Goal: Transaction & Acquisition: Purchase product/service

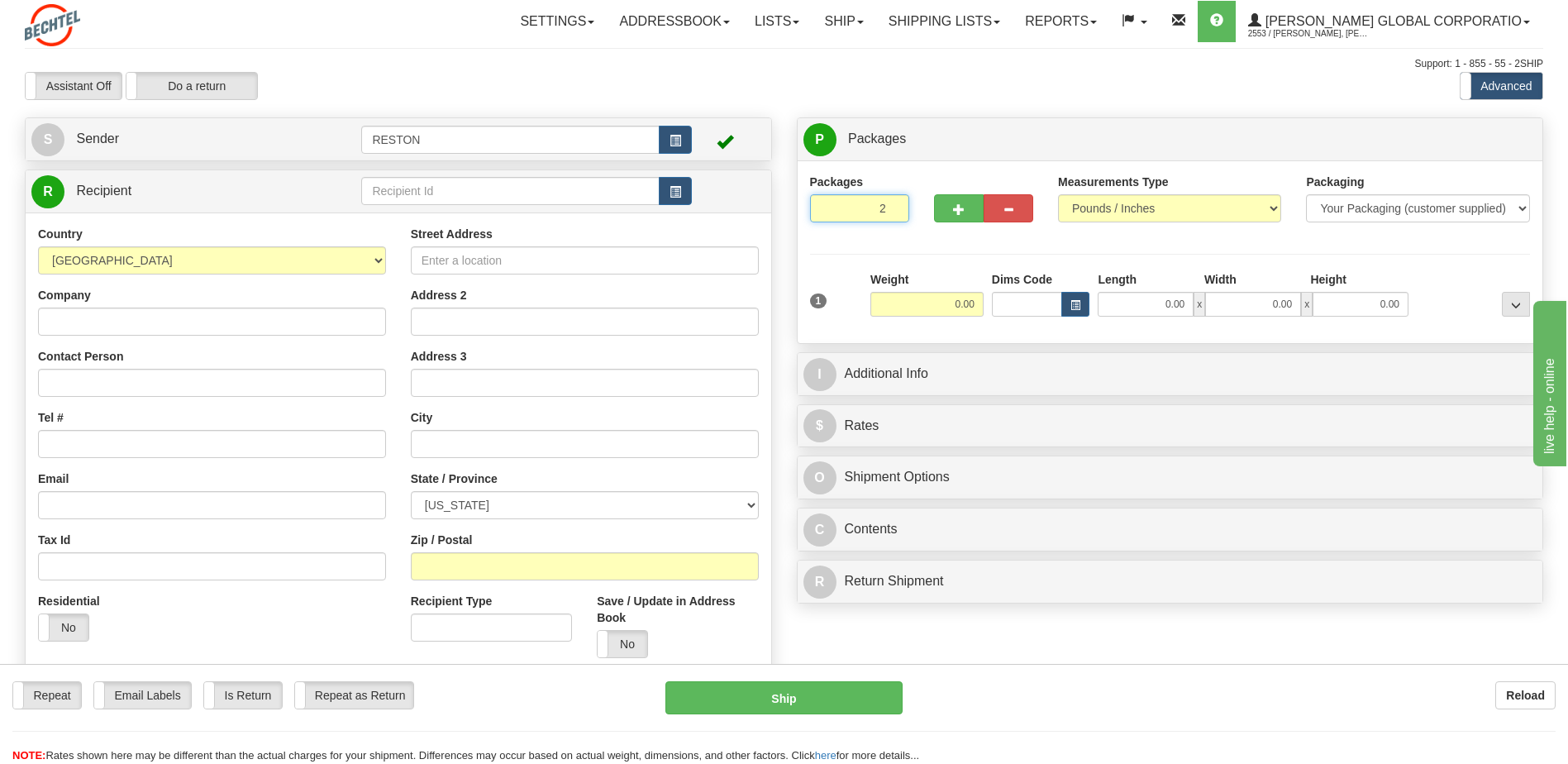
click at [891, 205] on input "2" at bounding box center [859, 209] width 99 height 28
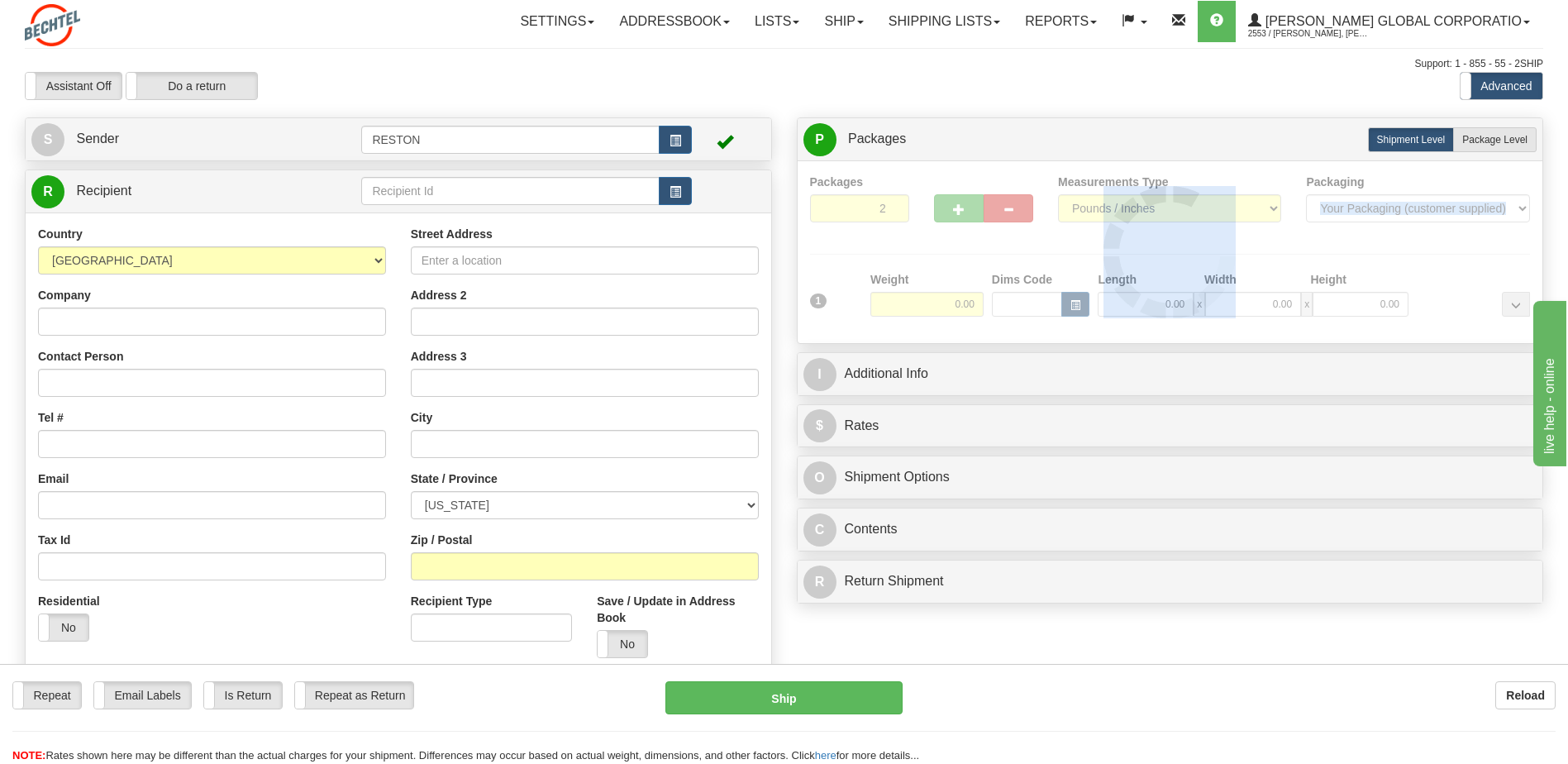
click at [891, 205] on div "Packages 2 1 Measurements Type" at bounding box center [1171, 252] width 721 height 157
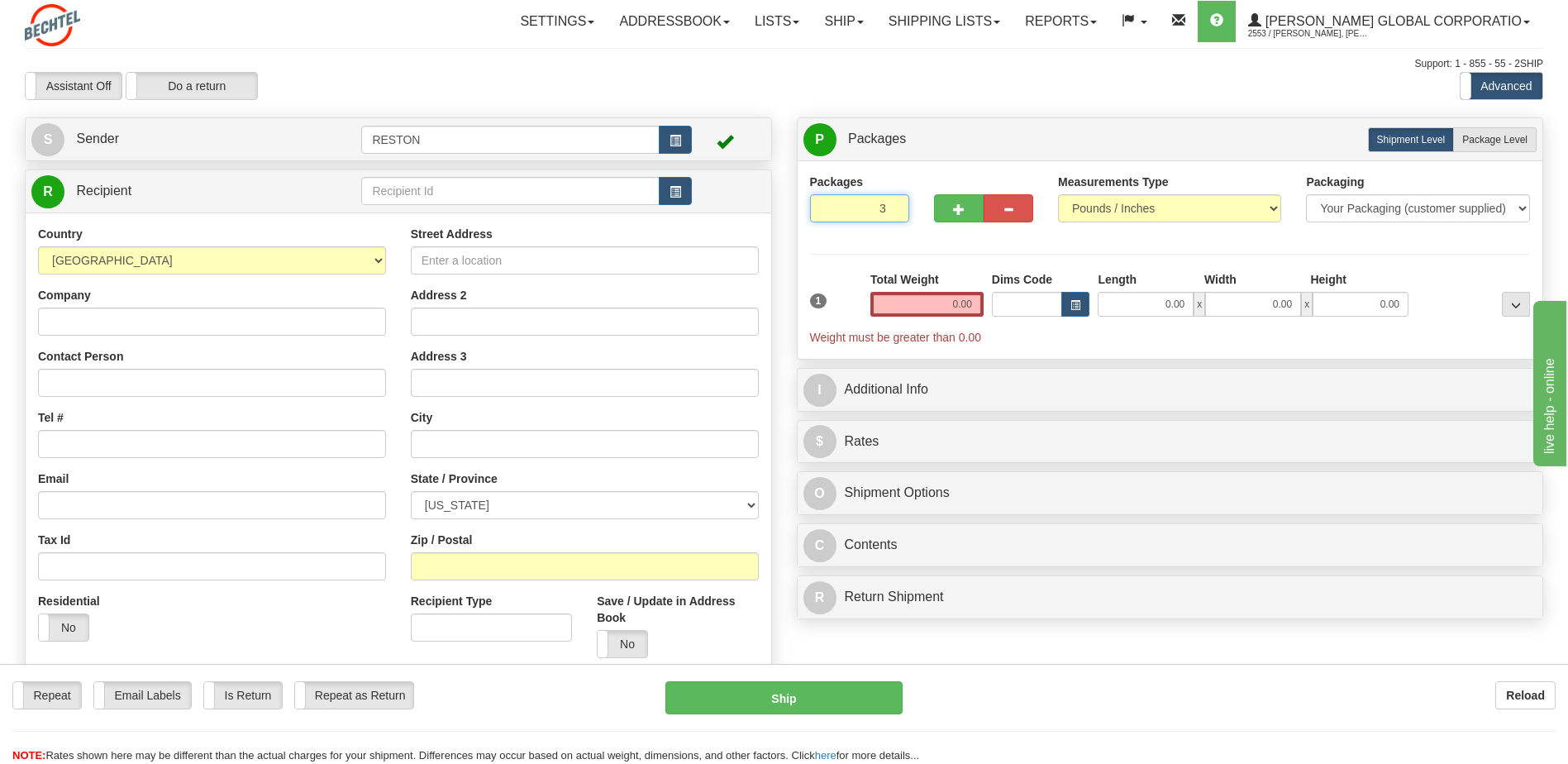
click at [890, 208] on input "3" at bounding box center [859, 209] width 99 height 28
type input "4"
click at [892, 205] on input "4" at bounding box center [859, 209] width 99 height 28
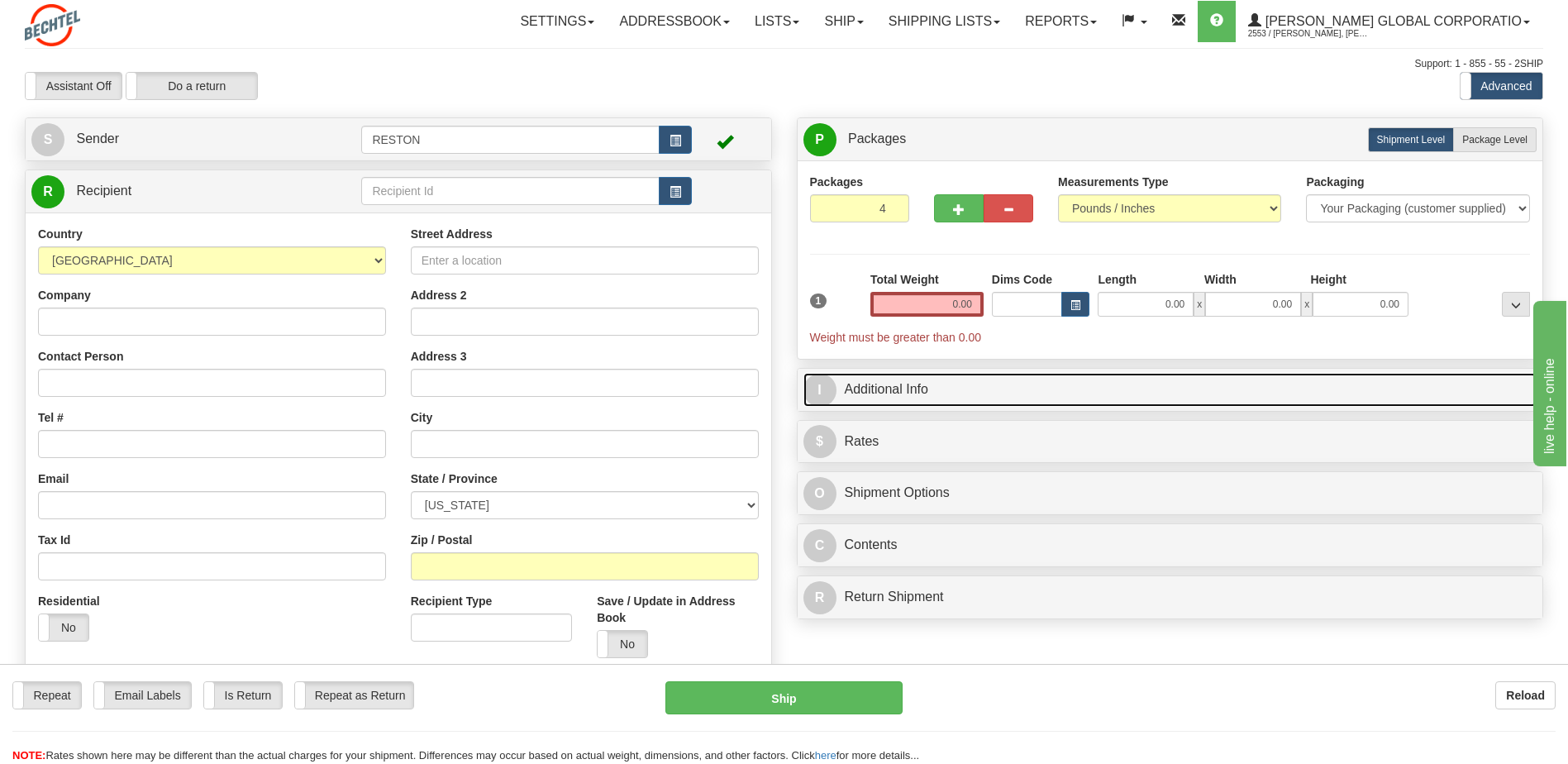
click at [865, 392] on link "I Additional Info" at bounding box center [1170, 390] width 734 height 34
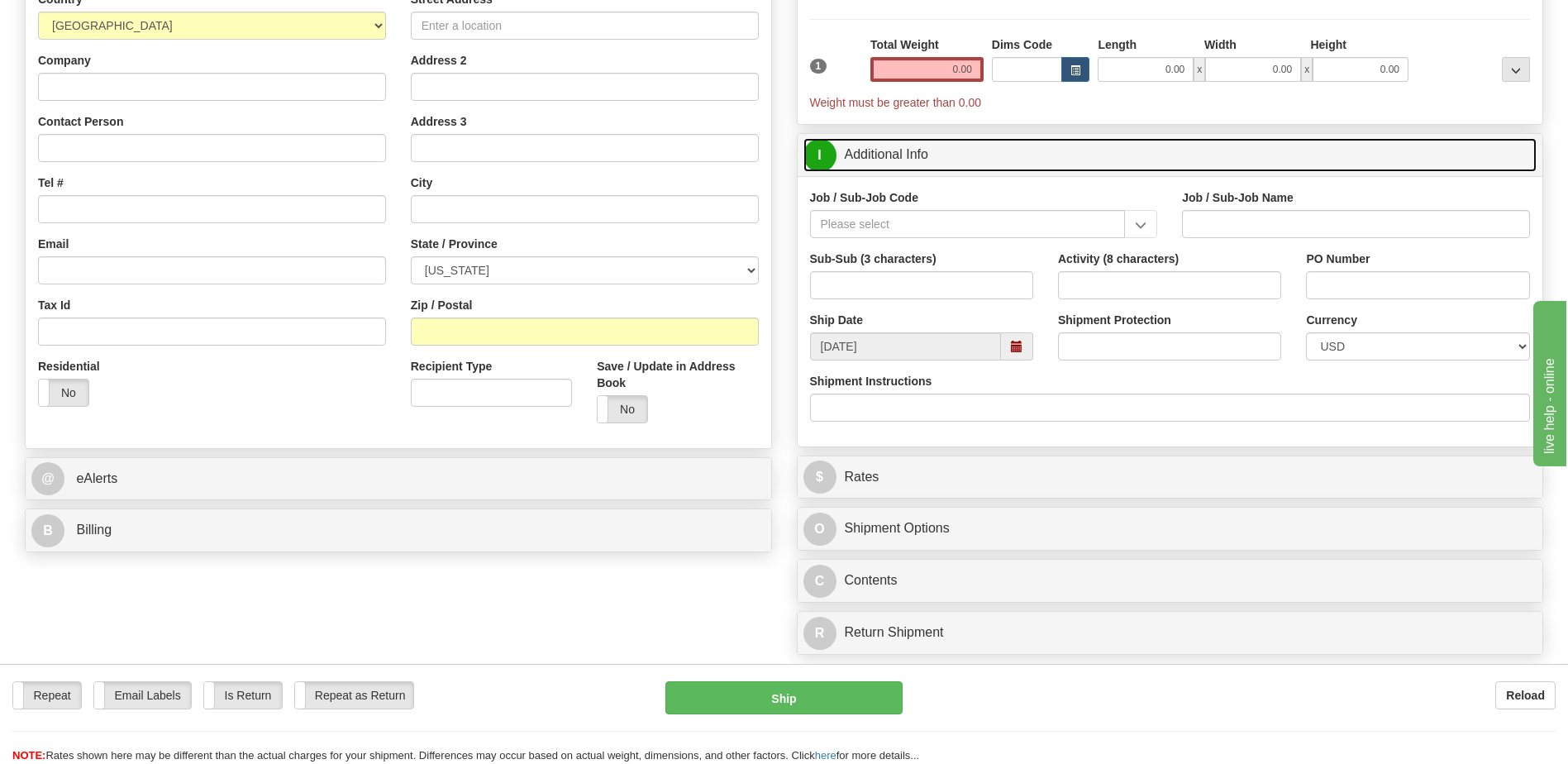
scroll to position [83, 0]
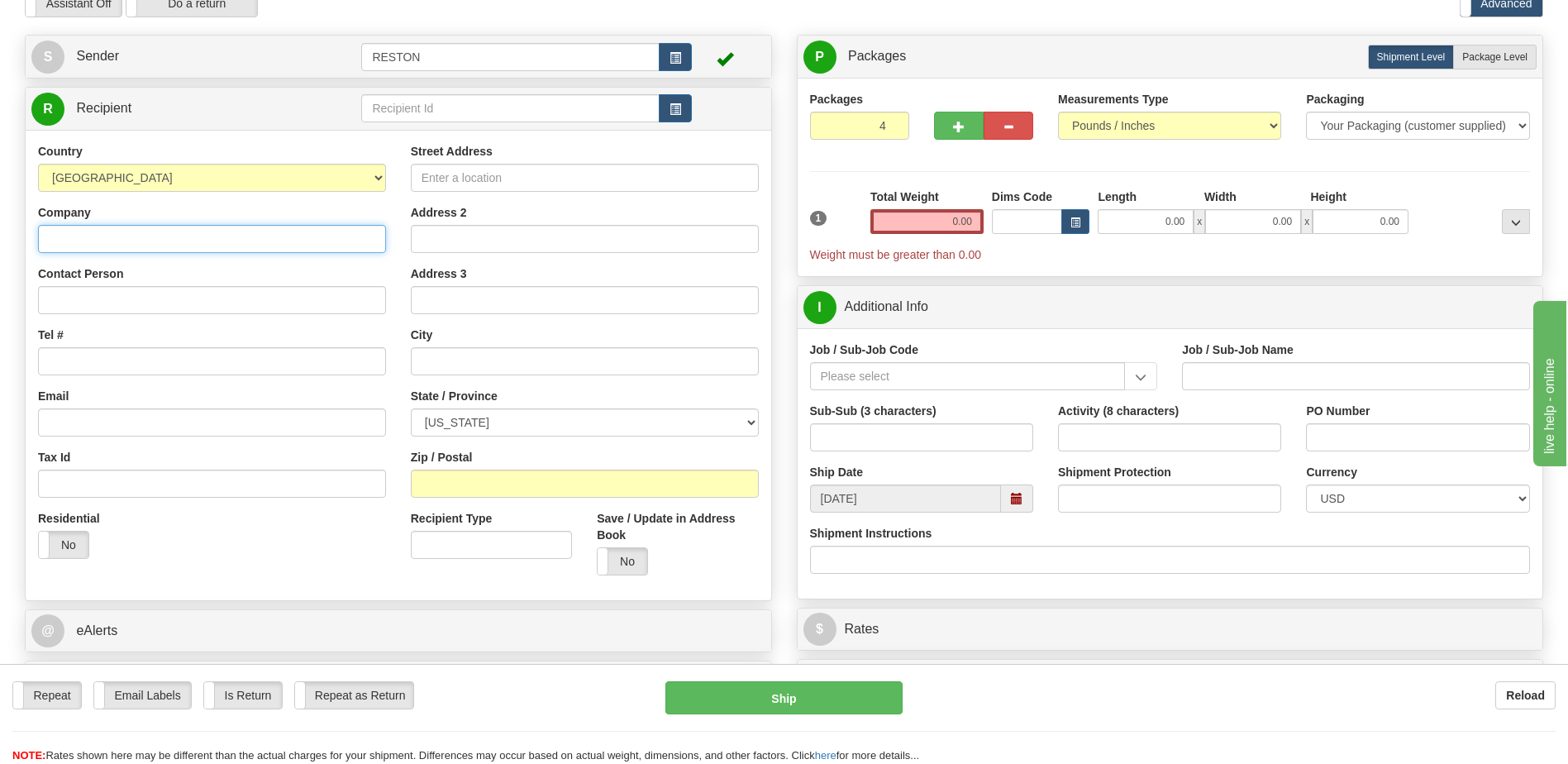
click at [103, 243] on input "Company" at bounding box center [212, 239] width 348 height 28
type input "jmh"
click at [75, 360] on input "Tel #" at bounding box center [212, 362] width 348 height 28
type input "134567891"
click at [469, 242] on input "Address 2" at bounding box center [585, 239] width 348 height 28
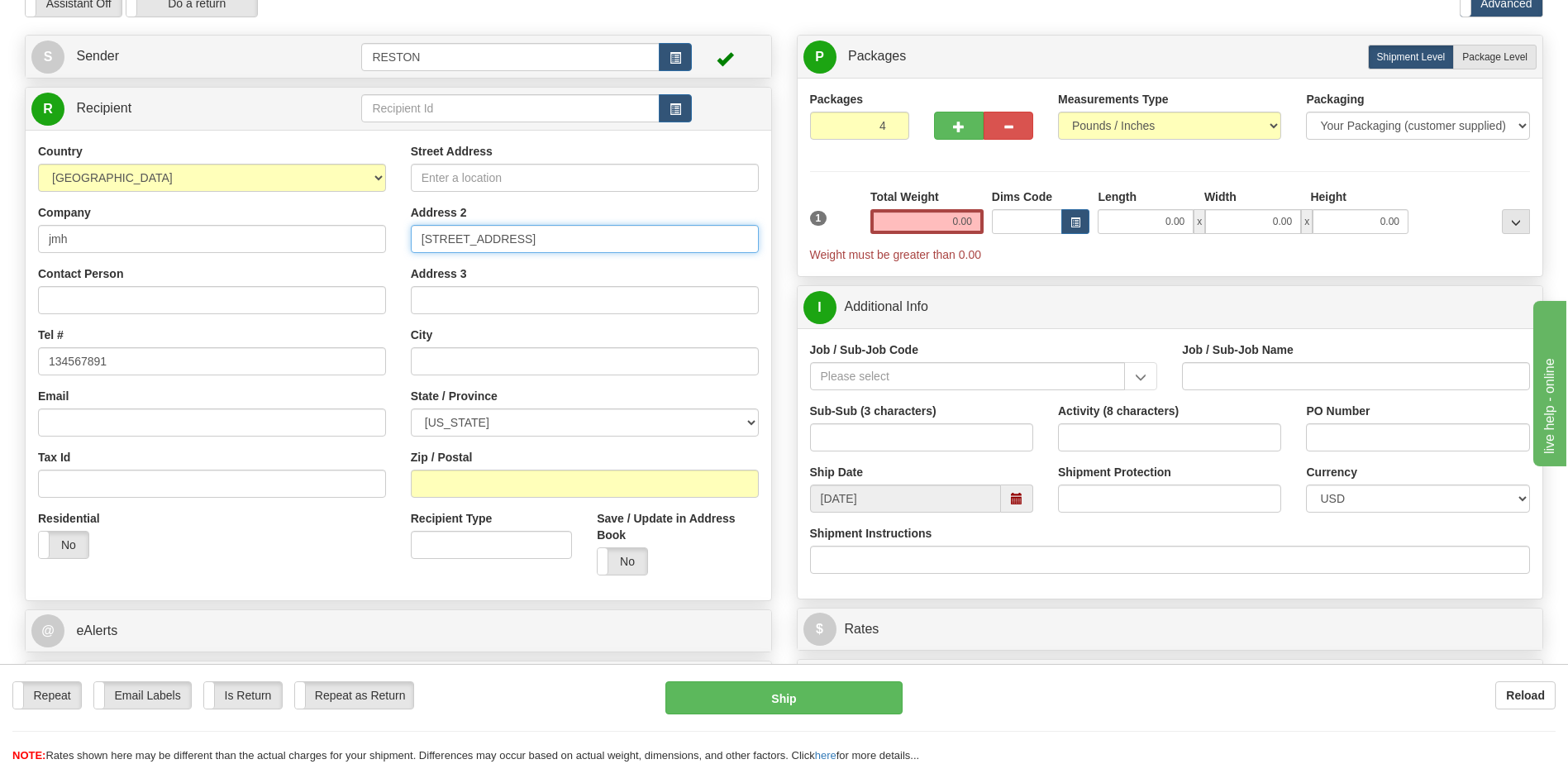
type input "[STREET_ADDRESS]"
type input "newport news"
click at [484, 422] on select "[US_STATE] [US_STATE] [US_STATE] [US_STATE] Armed Forces America Armed Forces E…" at bounding box center [585, 422] width 348 height 28
select select "VA"
click at [411, 408] on select "[US_STATE] [US_STATE] [US_STATE] [US_STATE] Armed Forces America Armed Forces E…" at bounding box center [585, 422] width 348 height 28
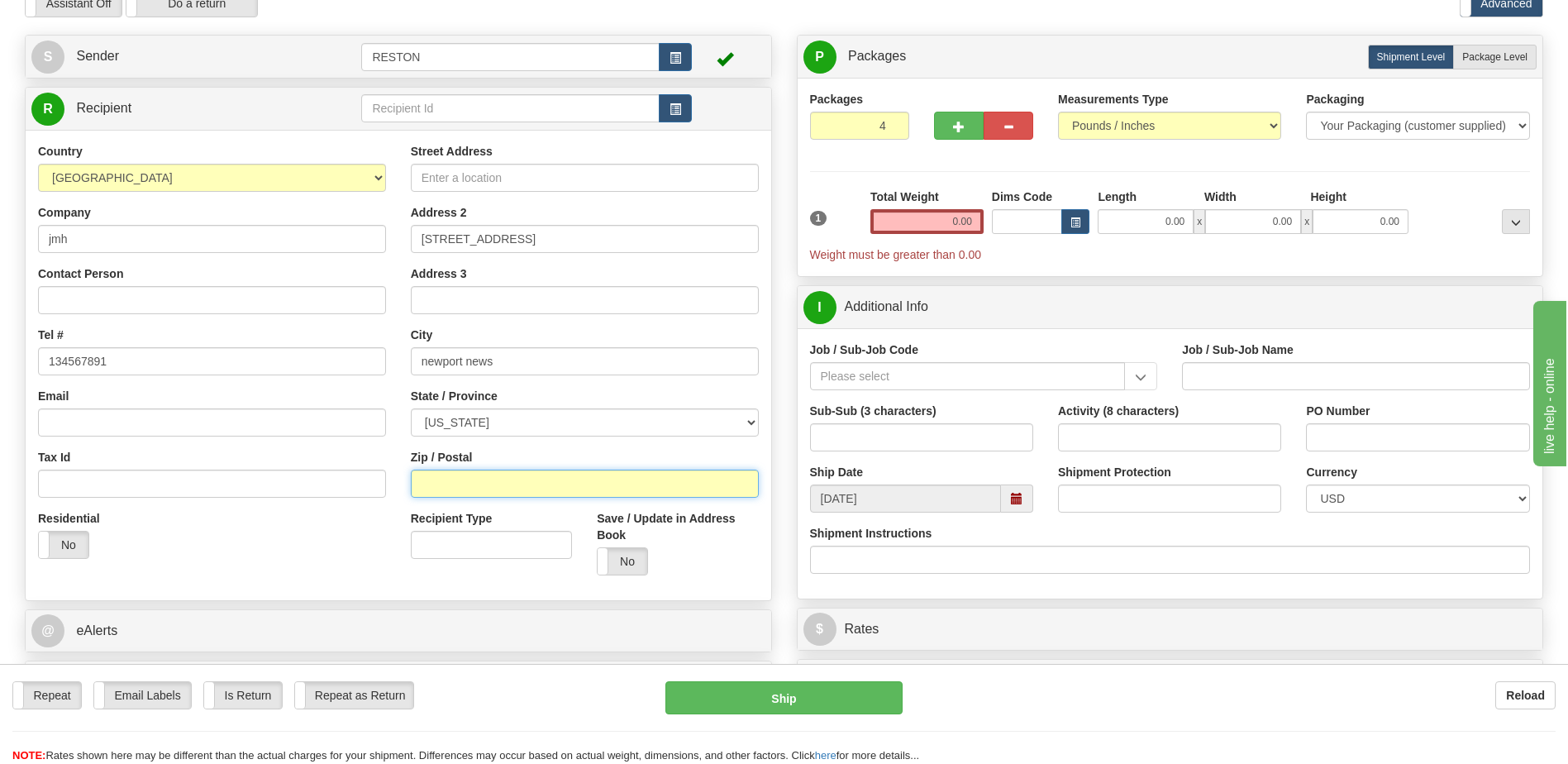
click at [477, 487] on input "Zip / Postal" at bounding box center [585, 483] width 348 height 28
type input "23606"
click at [933, 225] on input "0.00" at bounding box center [926, 222] width 113 height 25
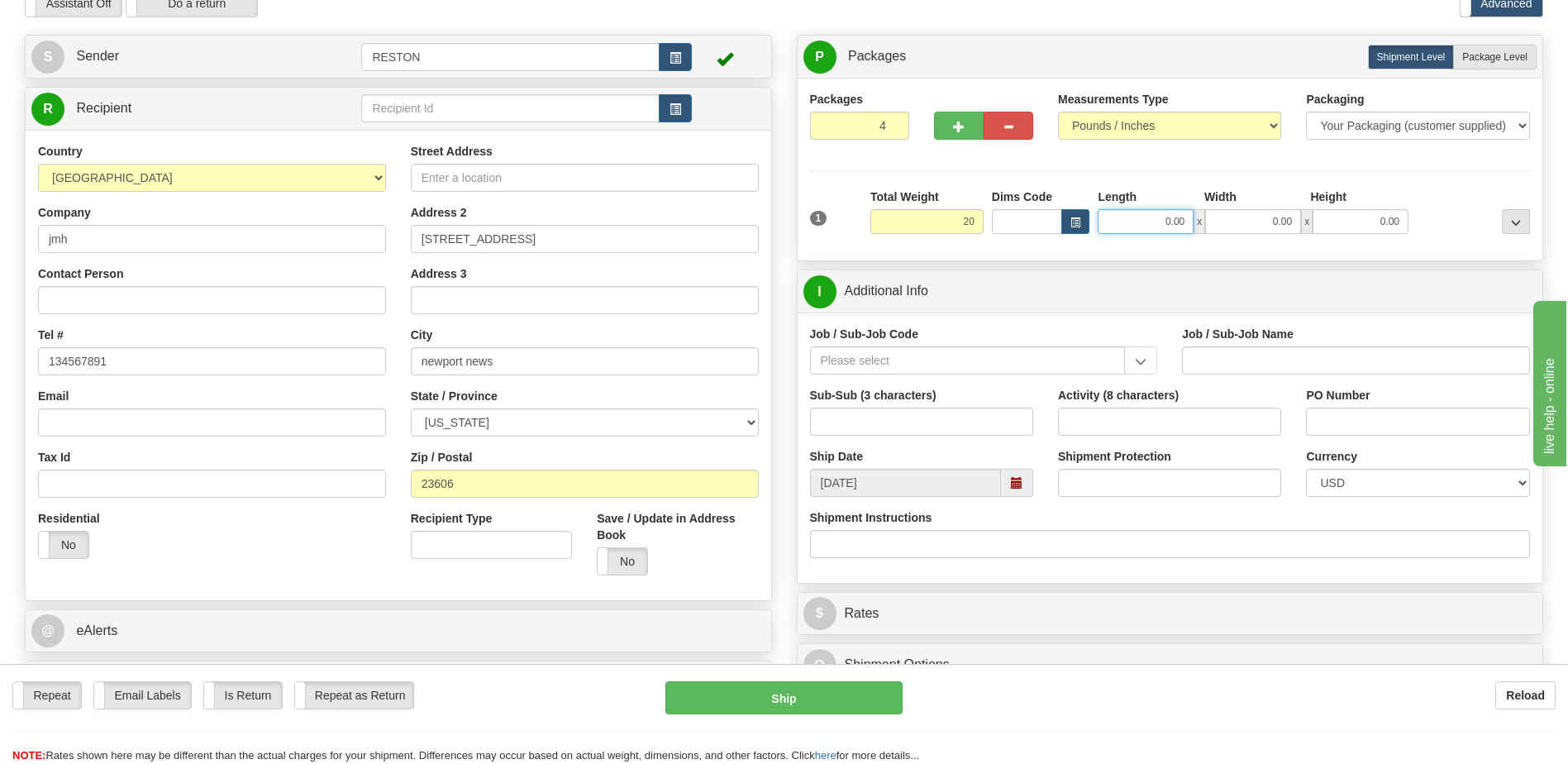
type input "20.00"
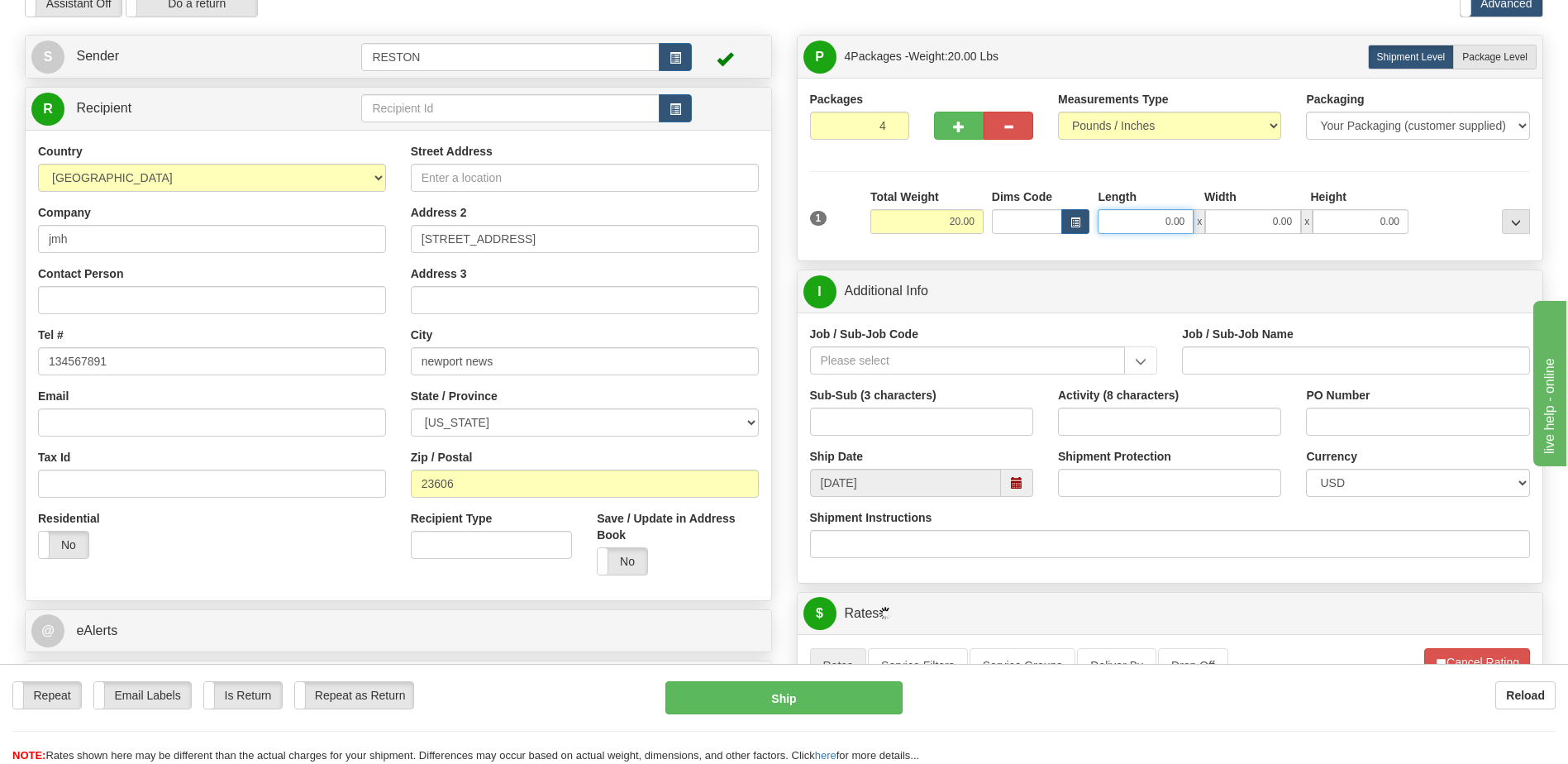
drag, startPoint x: 1157, startPoint y: 226, endPoint x: 1196, endPoint y: 222, distance: 39.2
click at [1196, 222] on div "0.00 x 0.00 x 0.00" at bounding box center [1253, 222] width 310 height 25
type input "12.00"
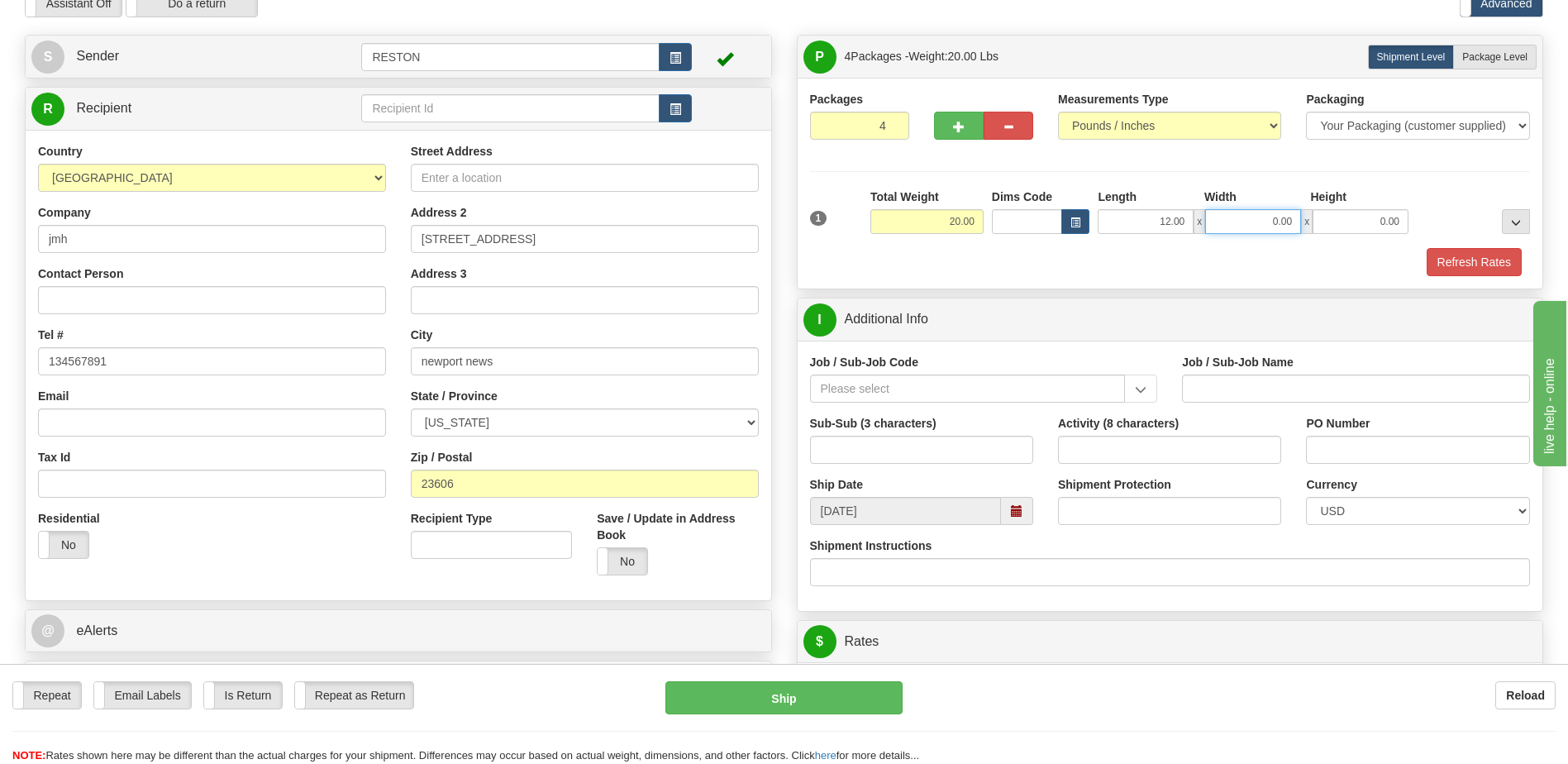
drag, startPoint x: 1271, startPoint y: 230, endPoint x: 1304, endPoint y: 219, distance: 34.8
click at [1316, 223] on div "12.00 x 0.00 x 0.00" at bounding box center [1253, 222] width 310 height 25
type input "12.00"
drag, startPoint x: 1375, startPoint y: 224, endPoint x: 1407, endPoint y: 222, distance: 32.1
click at [1406, 222] on input "0.00" at bounding box center [1360, 222] width 96 height 25
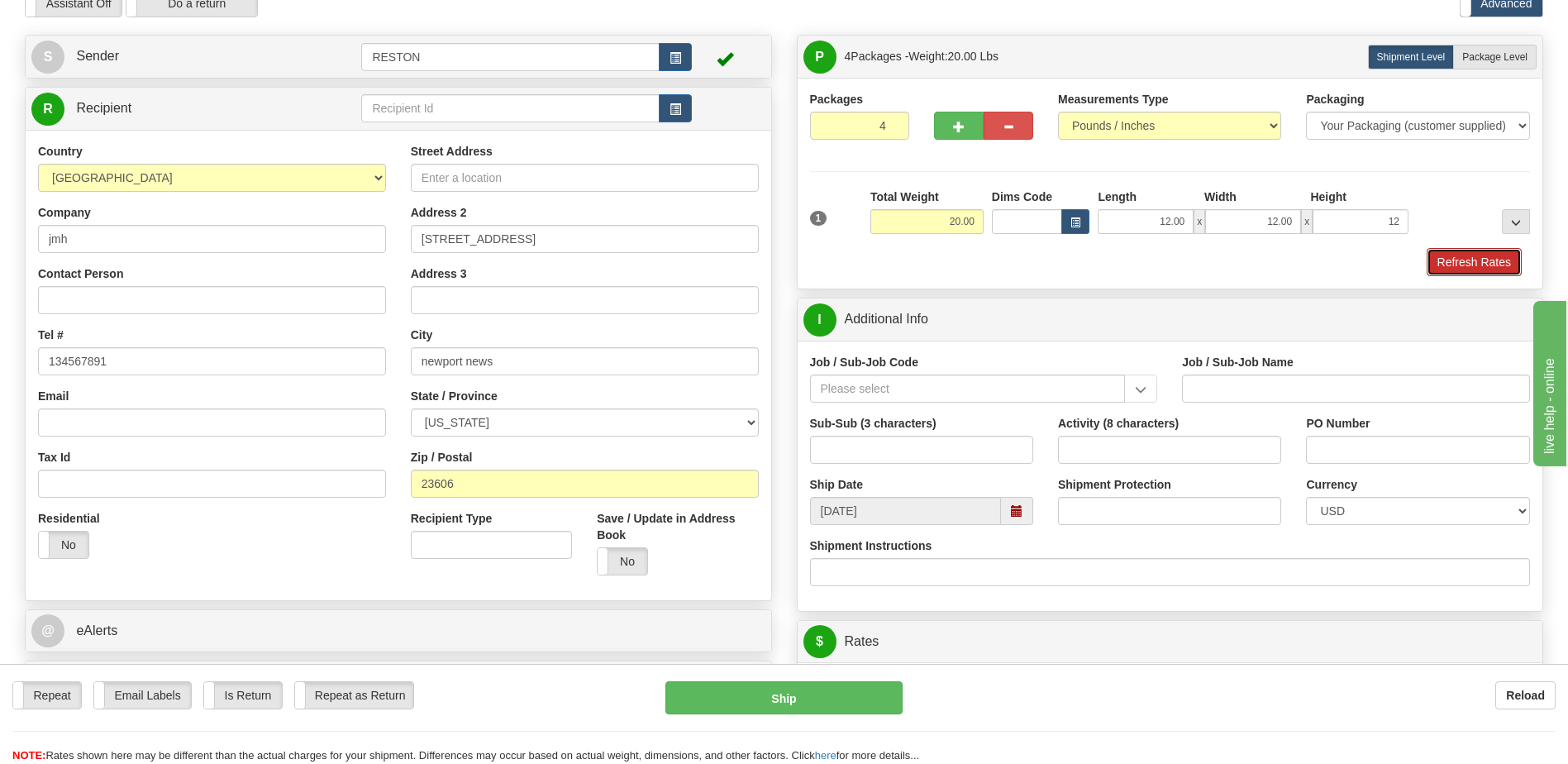
type input "12.00"
click at [1454, 261] on button "Refresh Rates" at bounding box center [1474, 262] width 95 height 28
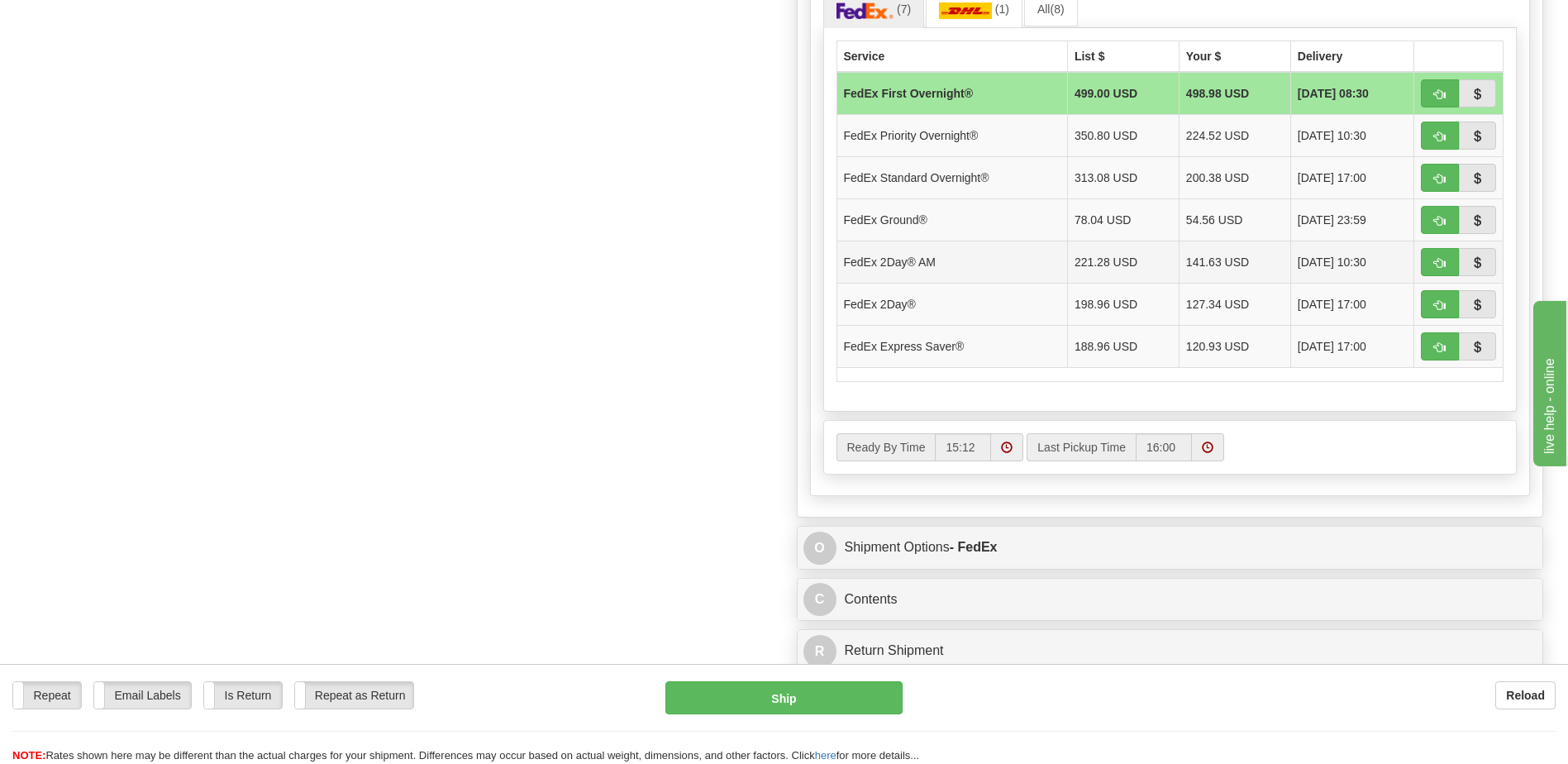
scroll to position [734, 0]
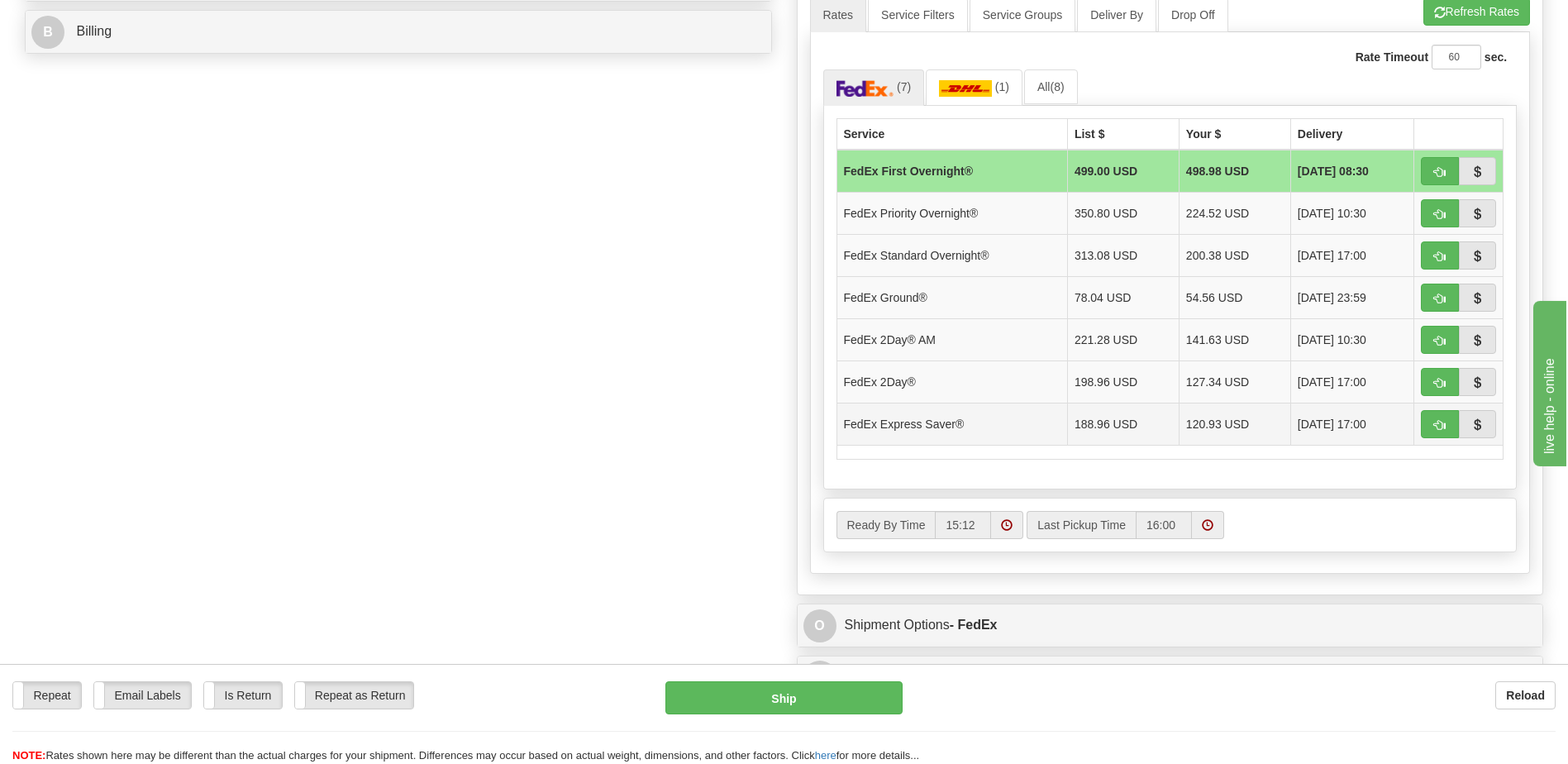
click at [960, 421] on td "FedEx Express Saver®" at bounding box center [951, 423] width 231 height 42
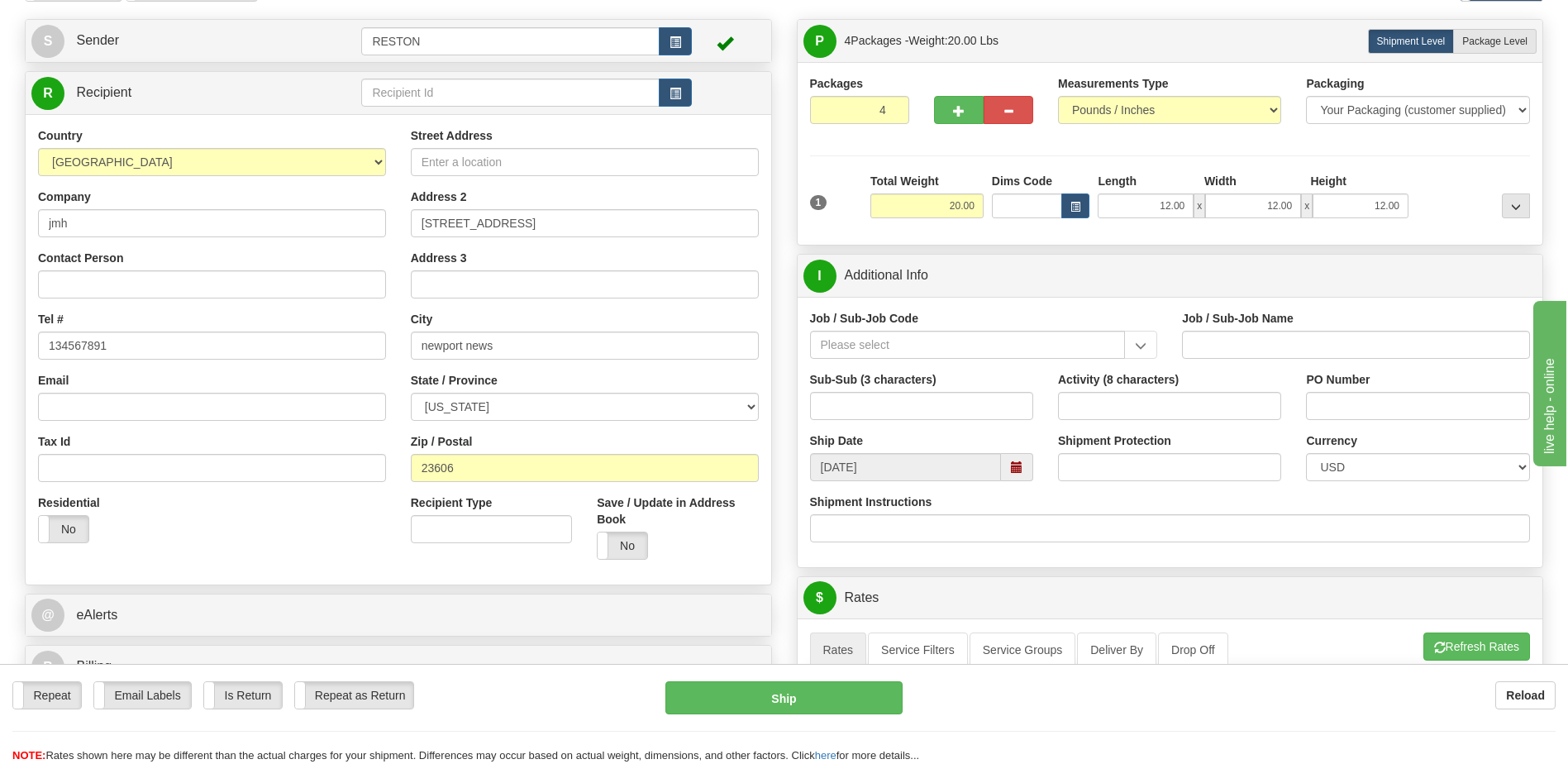
scroll to position [0, 0]
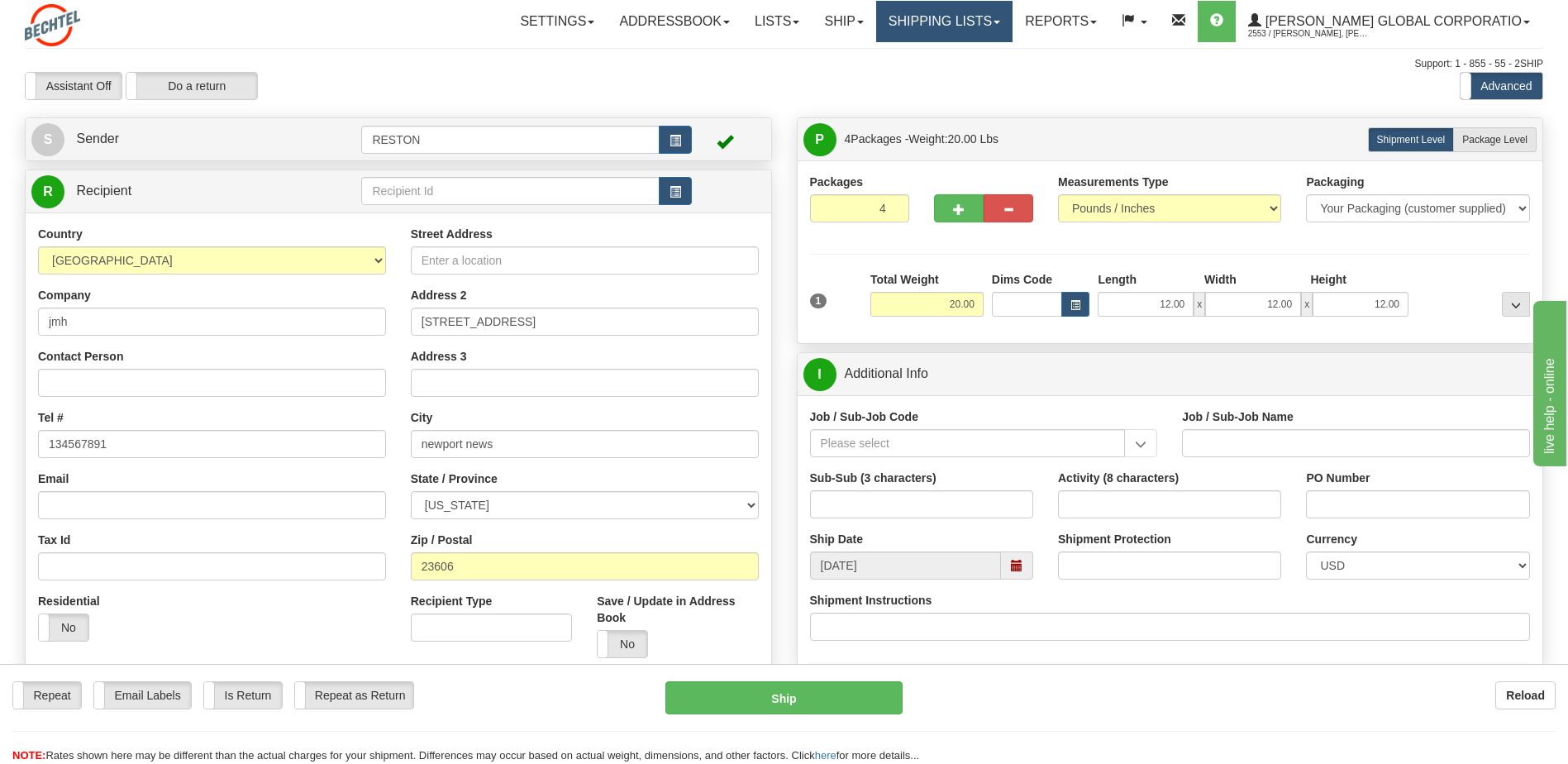
click at [979, 17] on link "Shipping lists" at bounding box center [944, 21] width 137 height 41
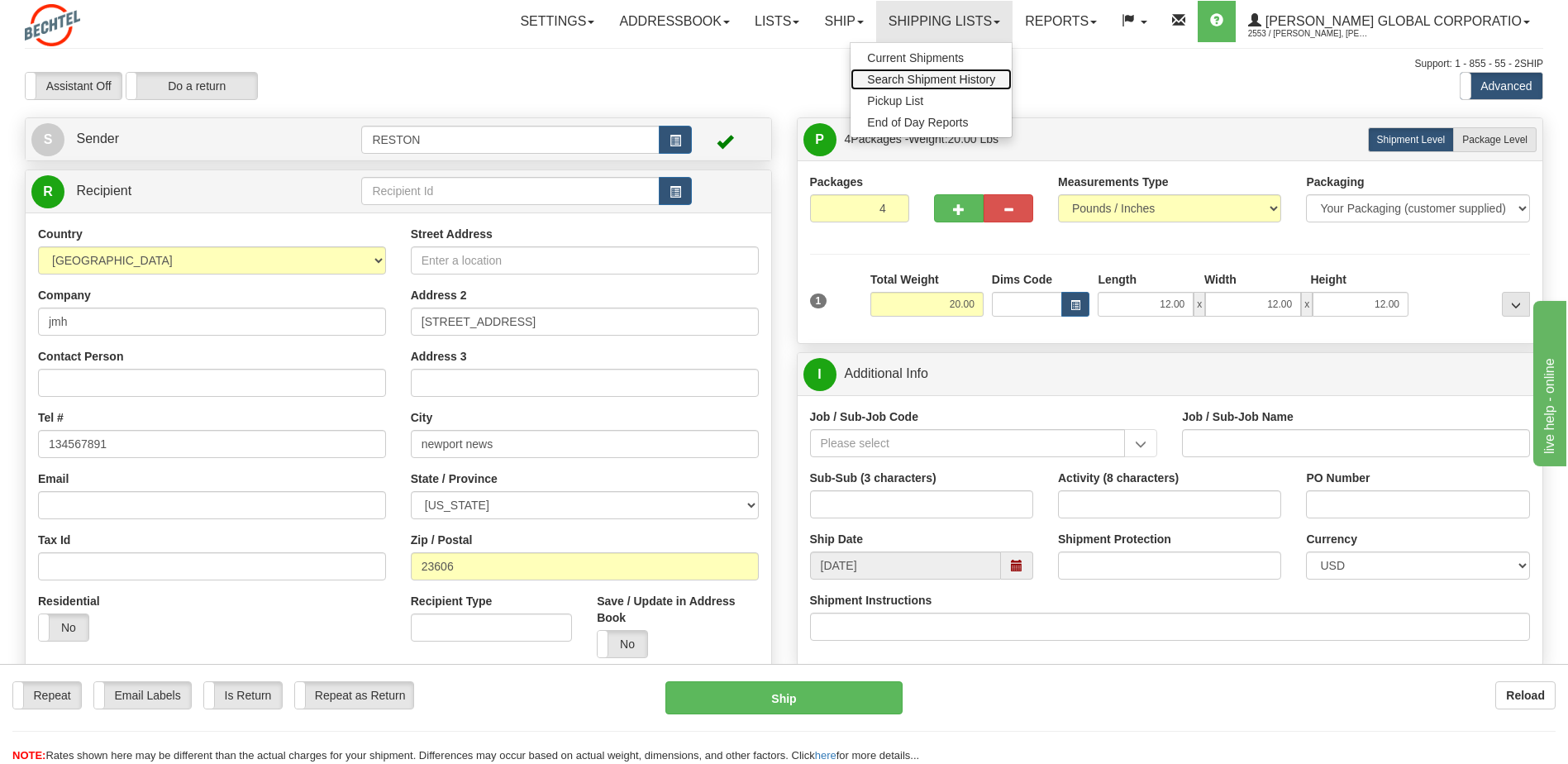
click at [959, 80] on span "Search Shipment History" at bounding box center [931, 79] width 128 height 13
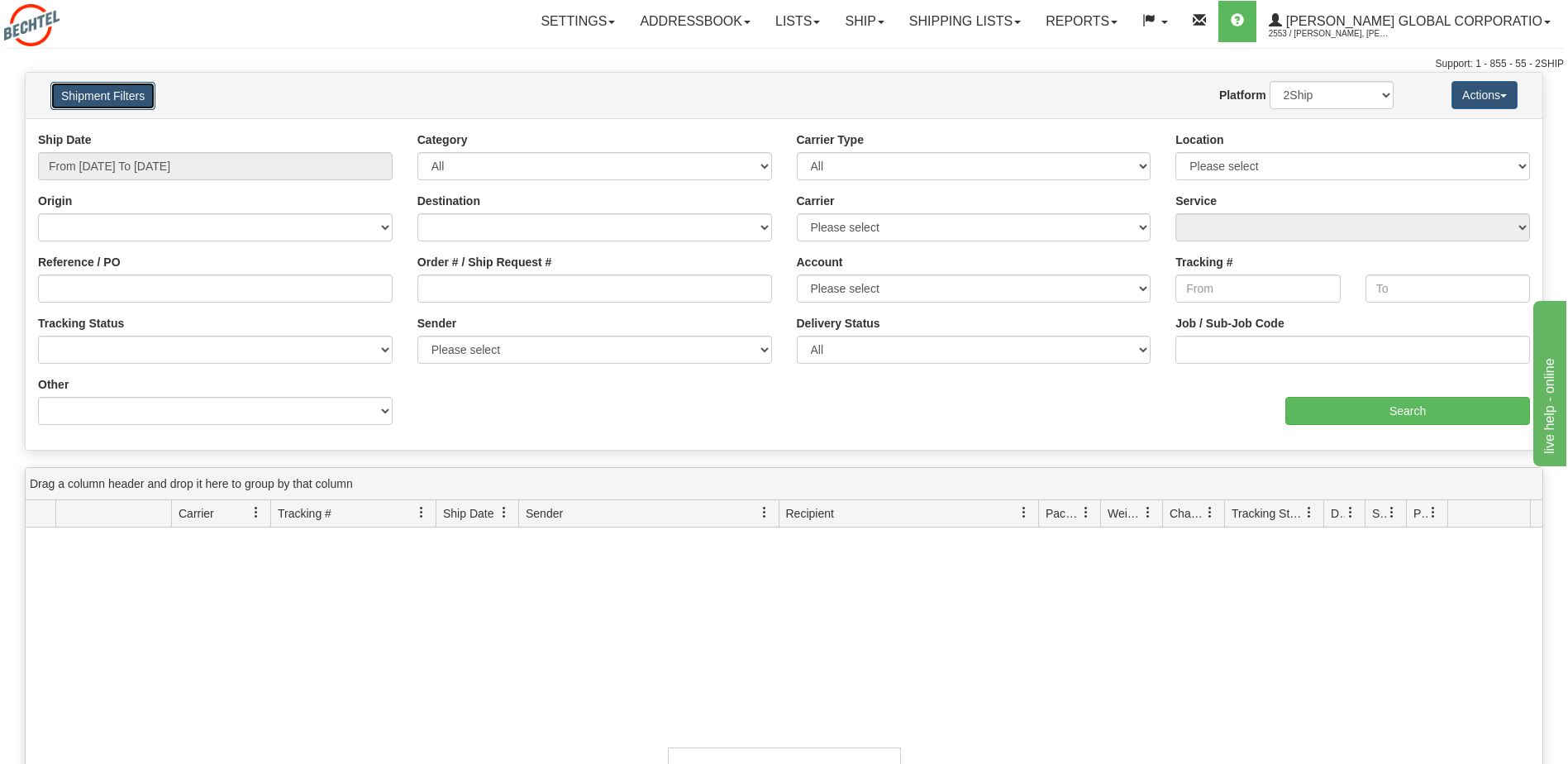
click at [109, 102] on button "Shipment Filters" at bounding box center [103, 96] width 105 height 28
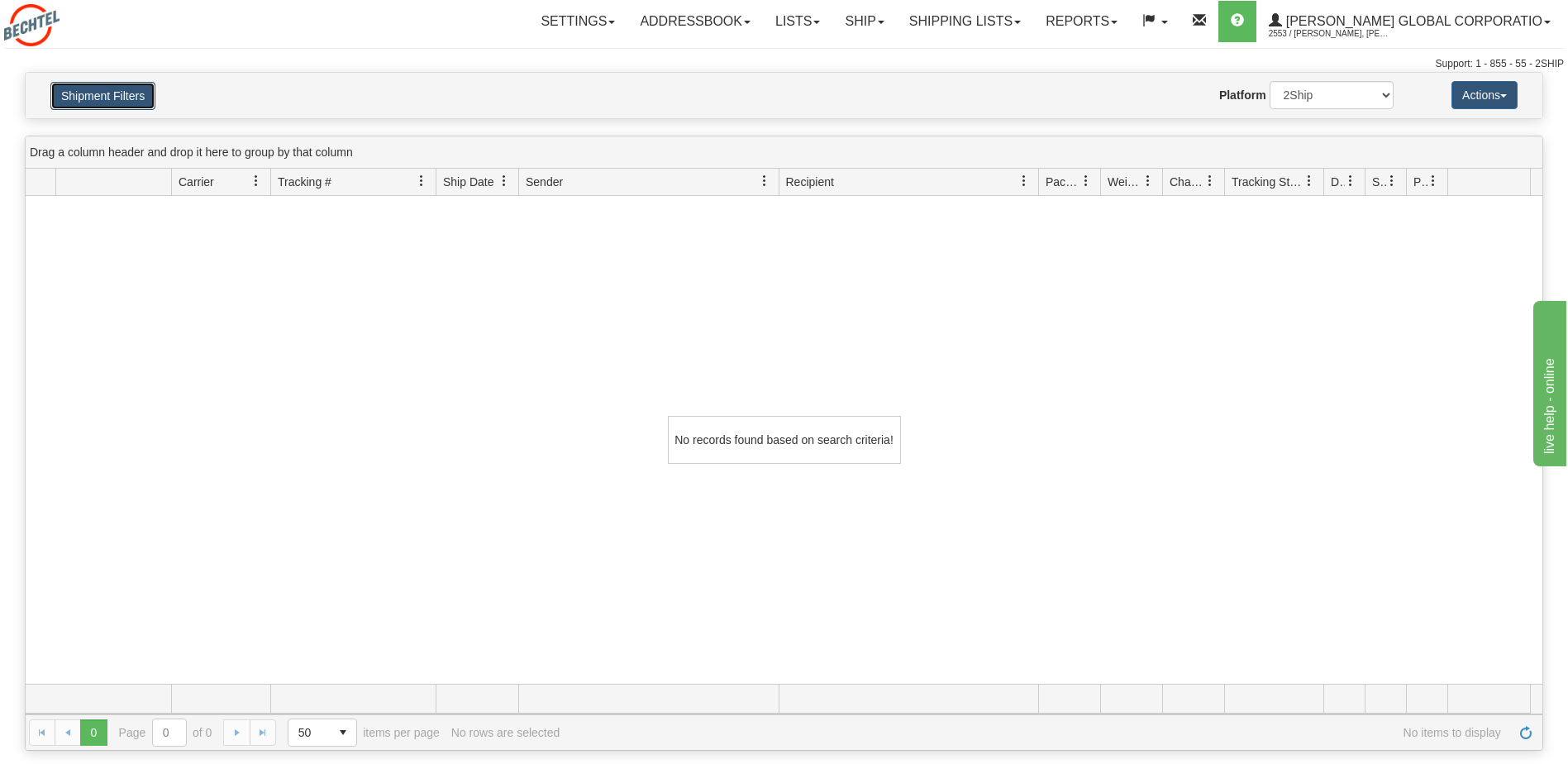
click at [109, 102] on button "Shipment Filters" at bounding box center [103, 96] width 105 height 28
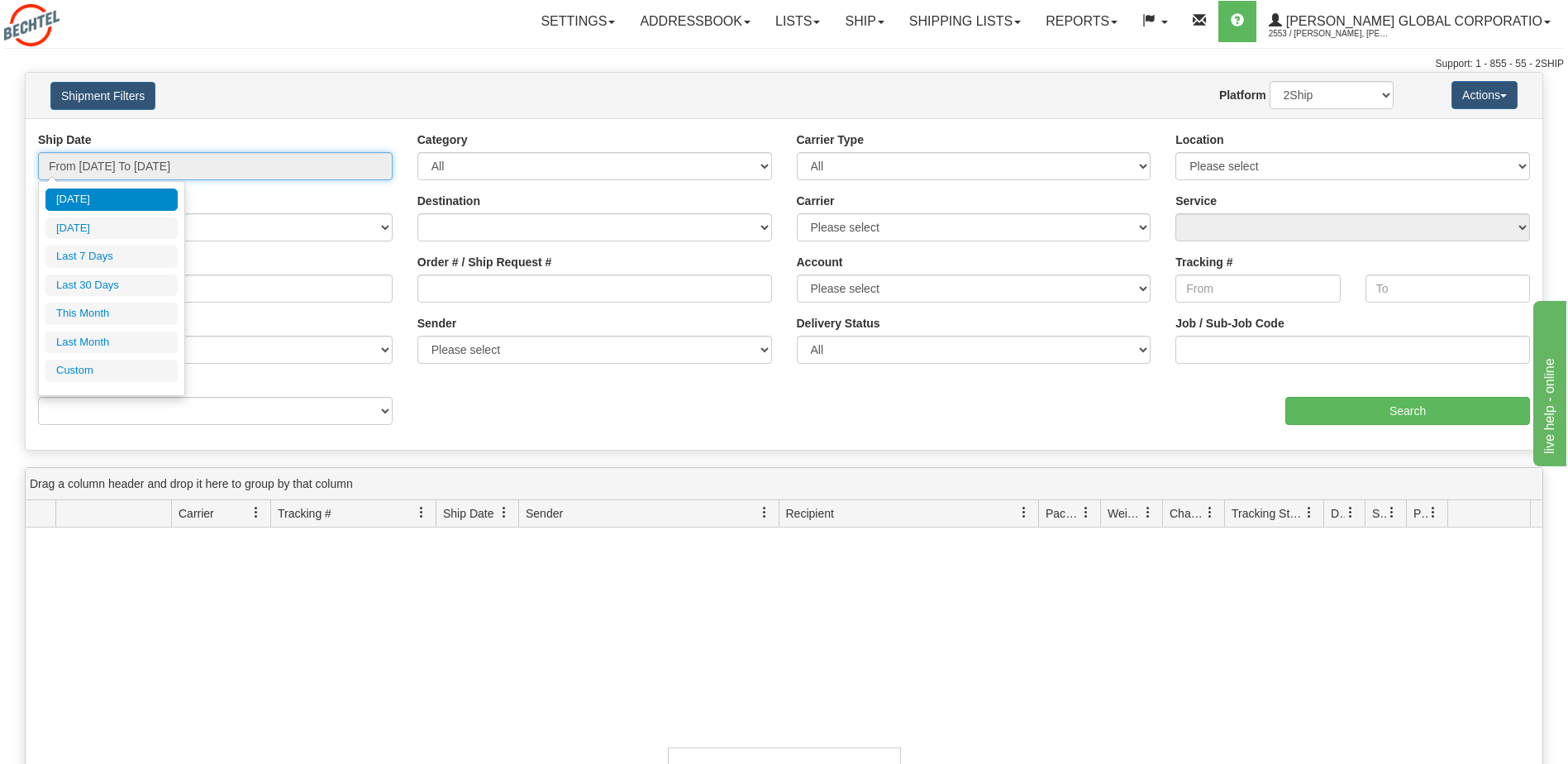
click at [126, 162] on input "From 08/12/2025 To 08/13/2025" at bounding box center [215, 166] width 354 height 28
click at [97, 257] on li "Last 7 Days" at bounding box center [112, 257] width 133 height 22
type input "From 08/07/2025 To 08/13/2025"
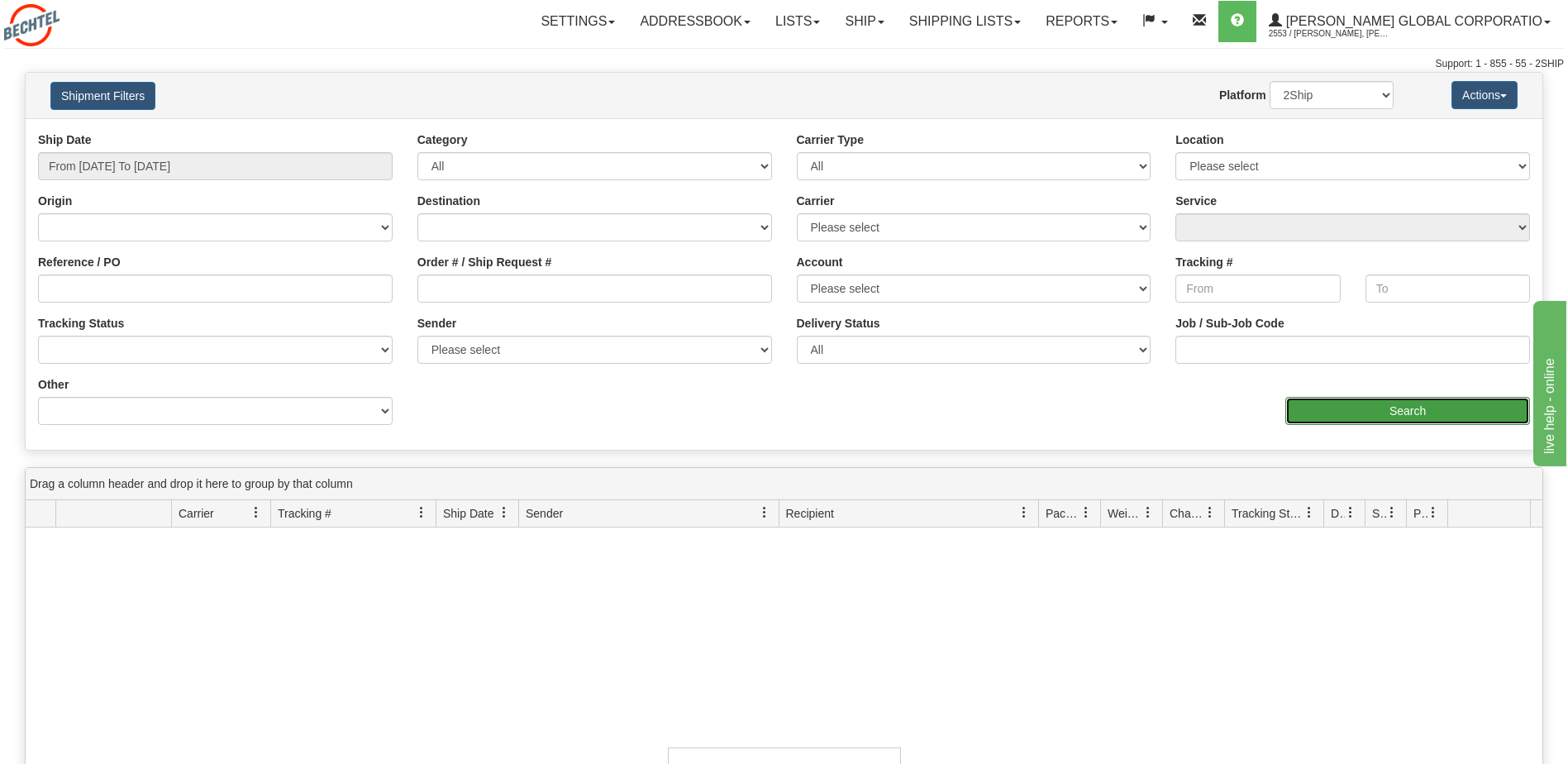
click at [1432, 409] on input "Search" at bounding box center [1407, 411] width 245 height 28
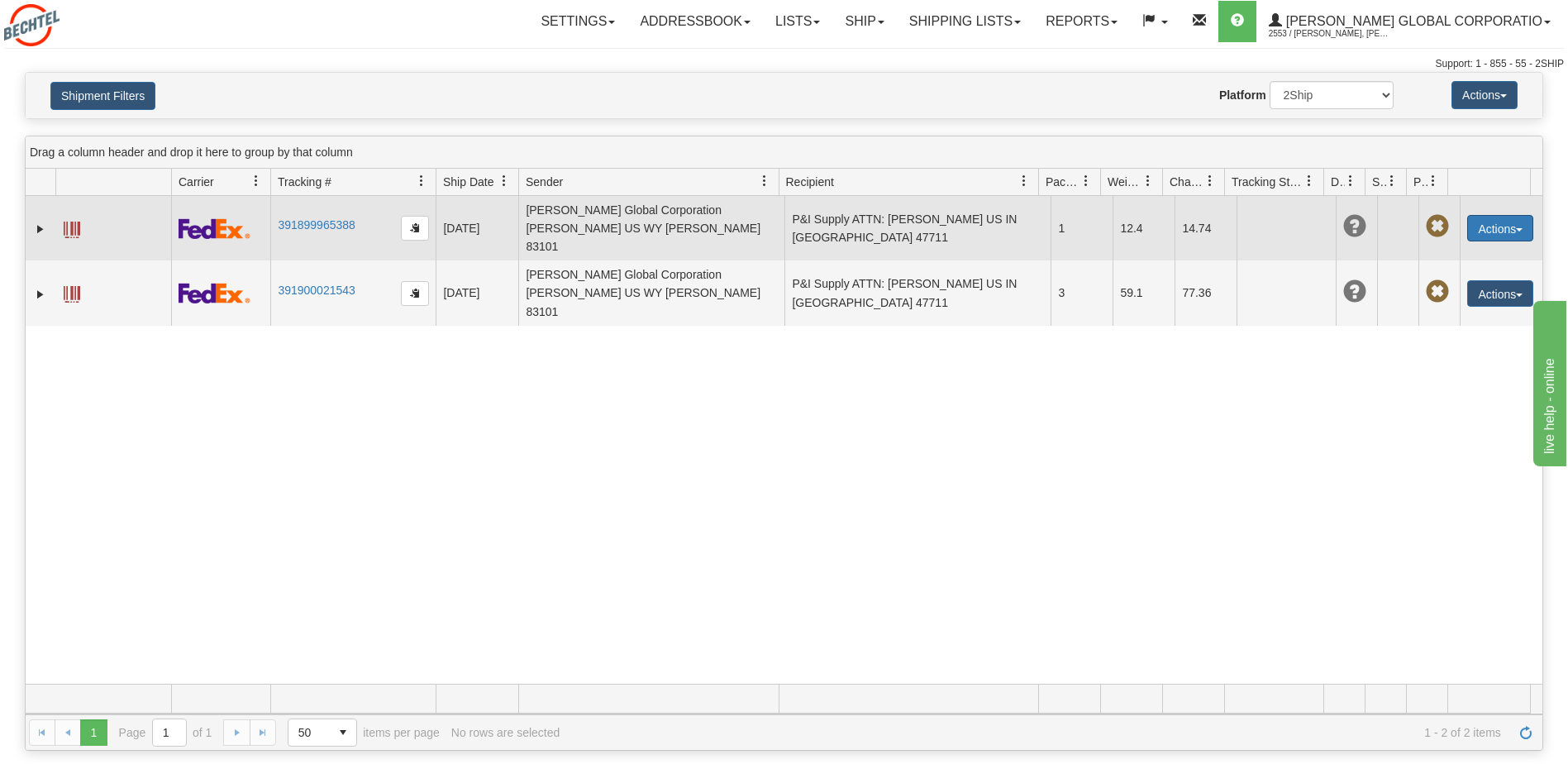
click at [1478, 224] on button "Actions" at bounding box center [1500, 228] width 66 height 27
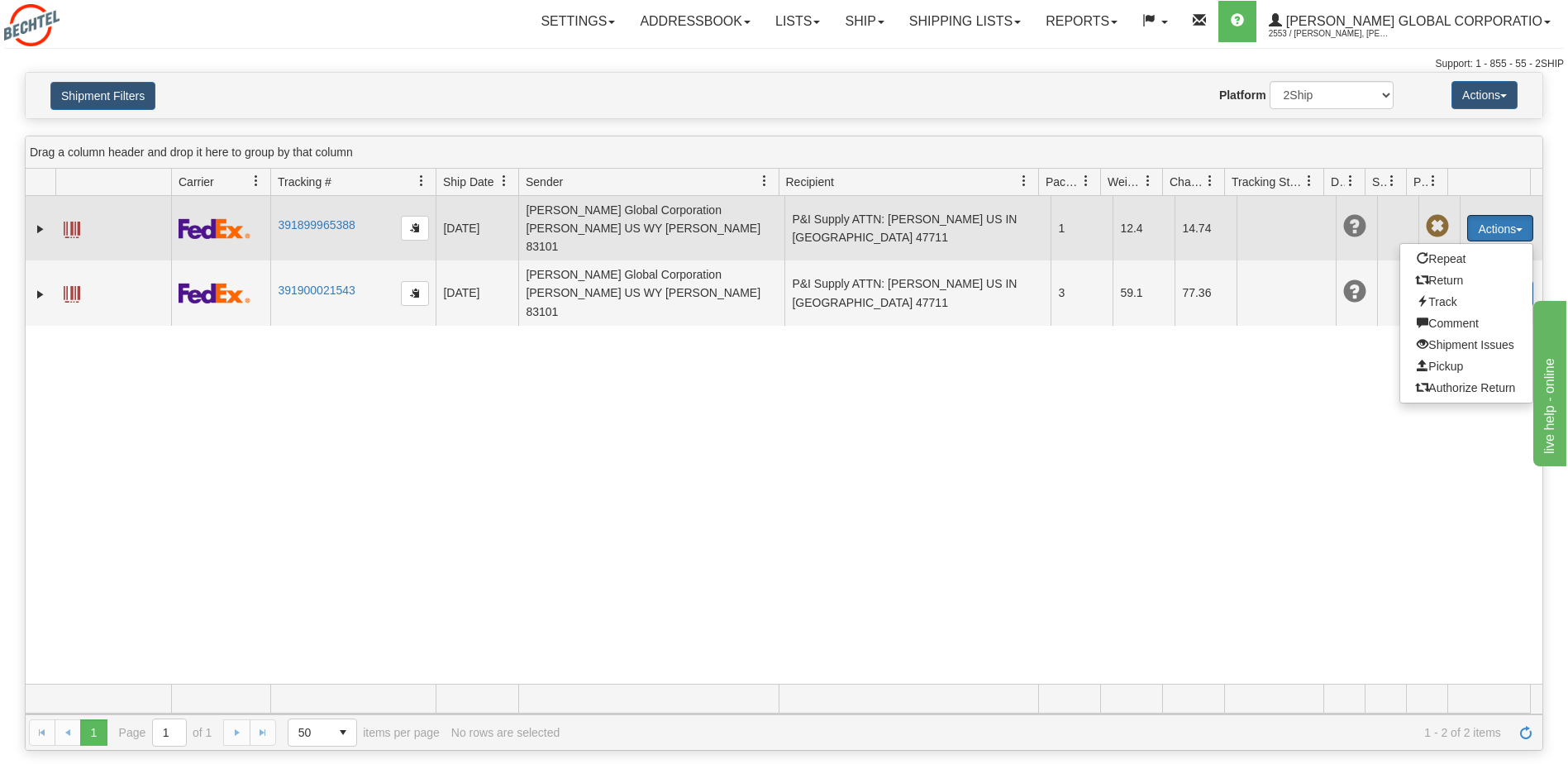
click at [1490, 215] on button "Actions" at bounding box center [1500, 228] width 66 height 27
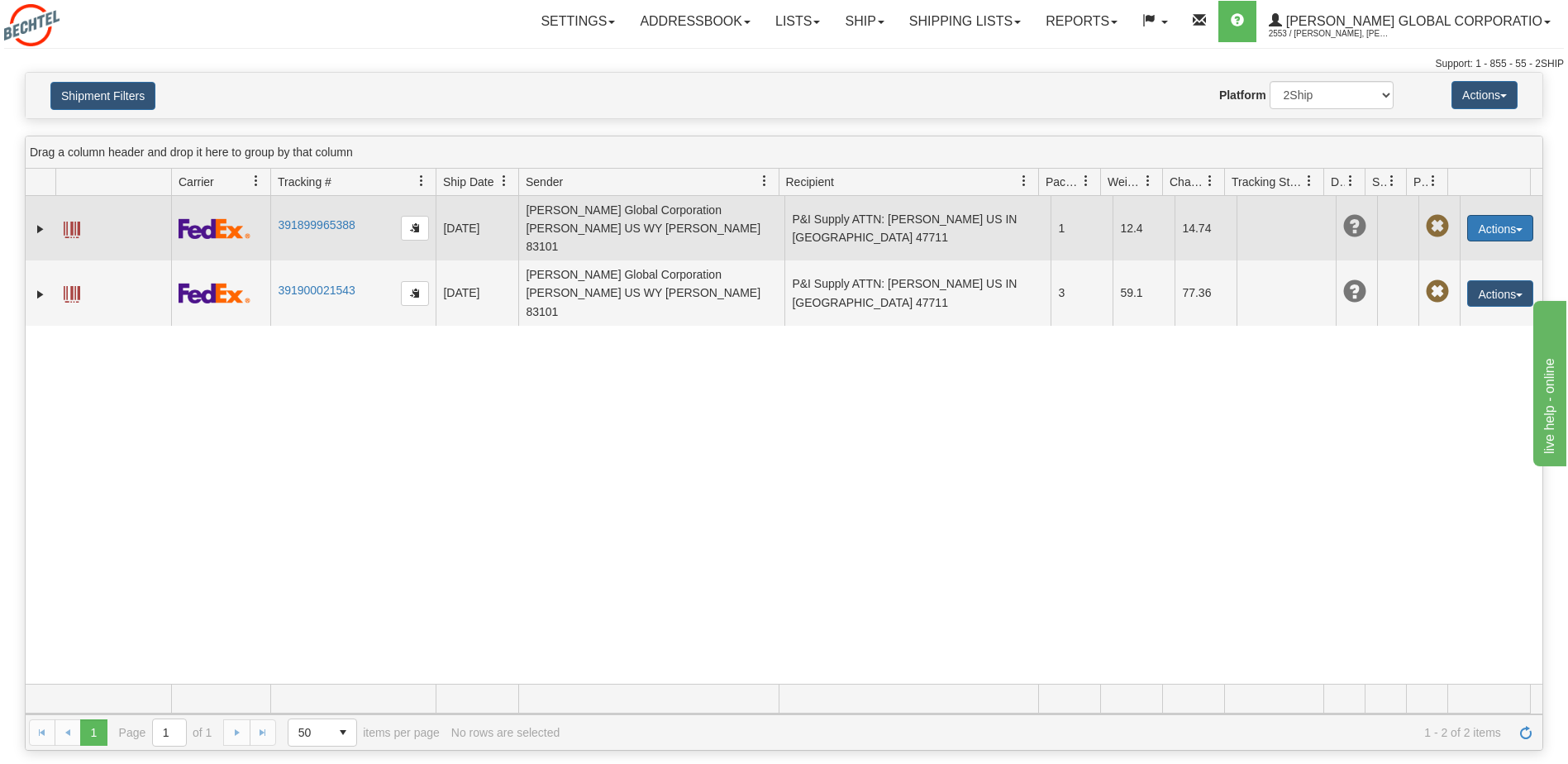
click at [1490, 215] on button "Actions" at bounding box center [1500, 228] width 66 height 27
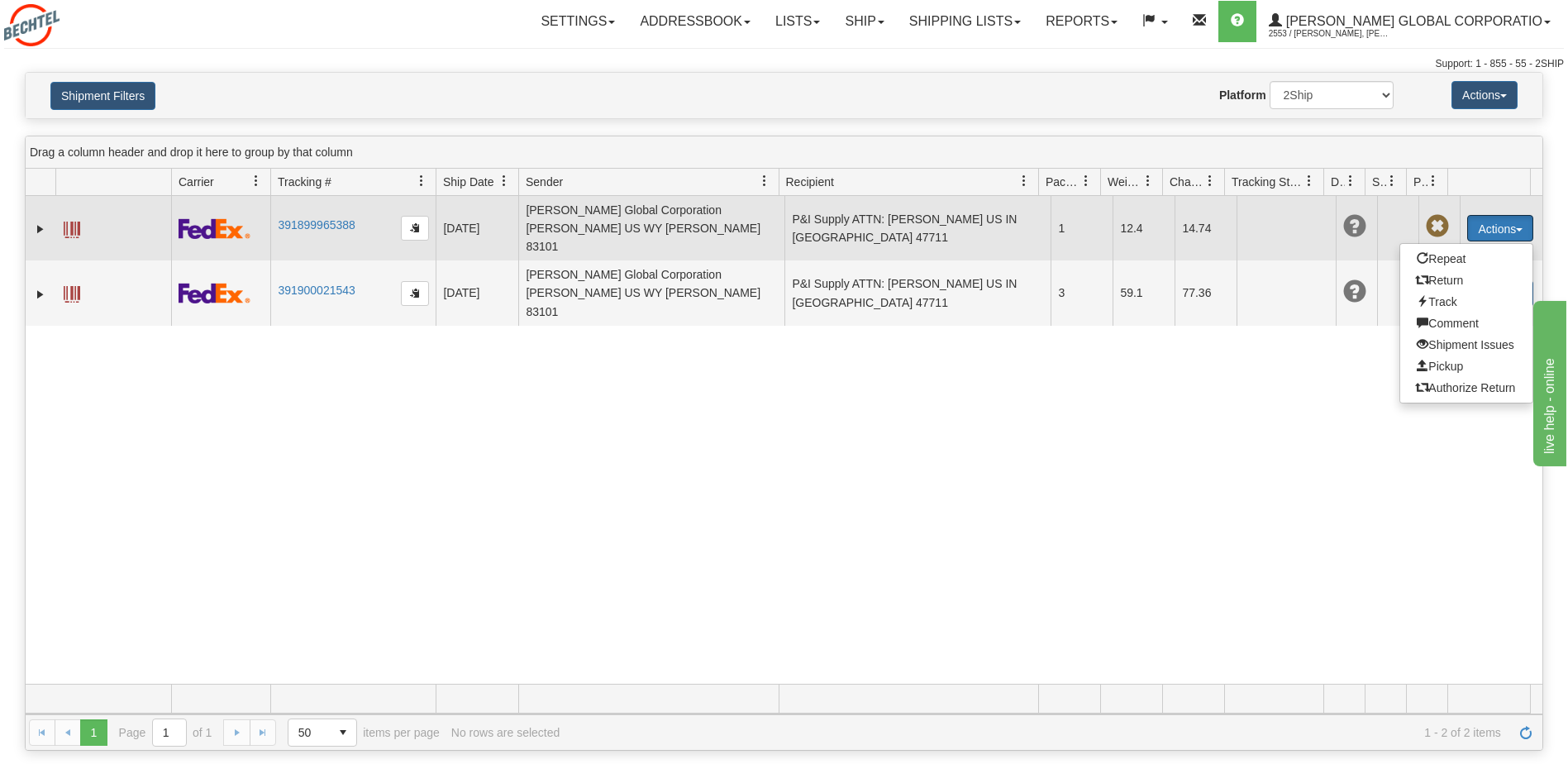
click at [1489, 217] on button "Actions" at bounding box center [1500, 228] width 66 height 27
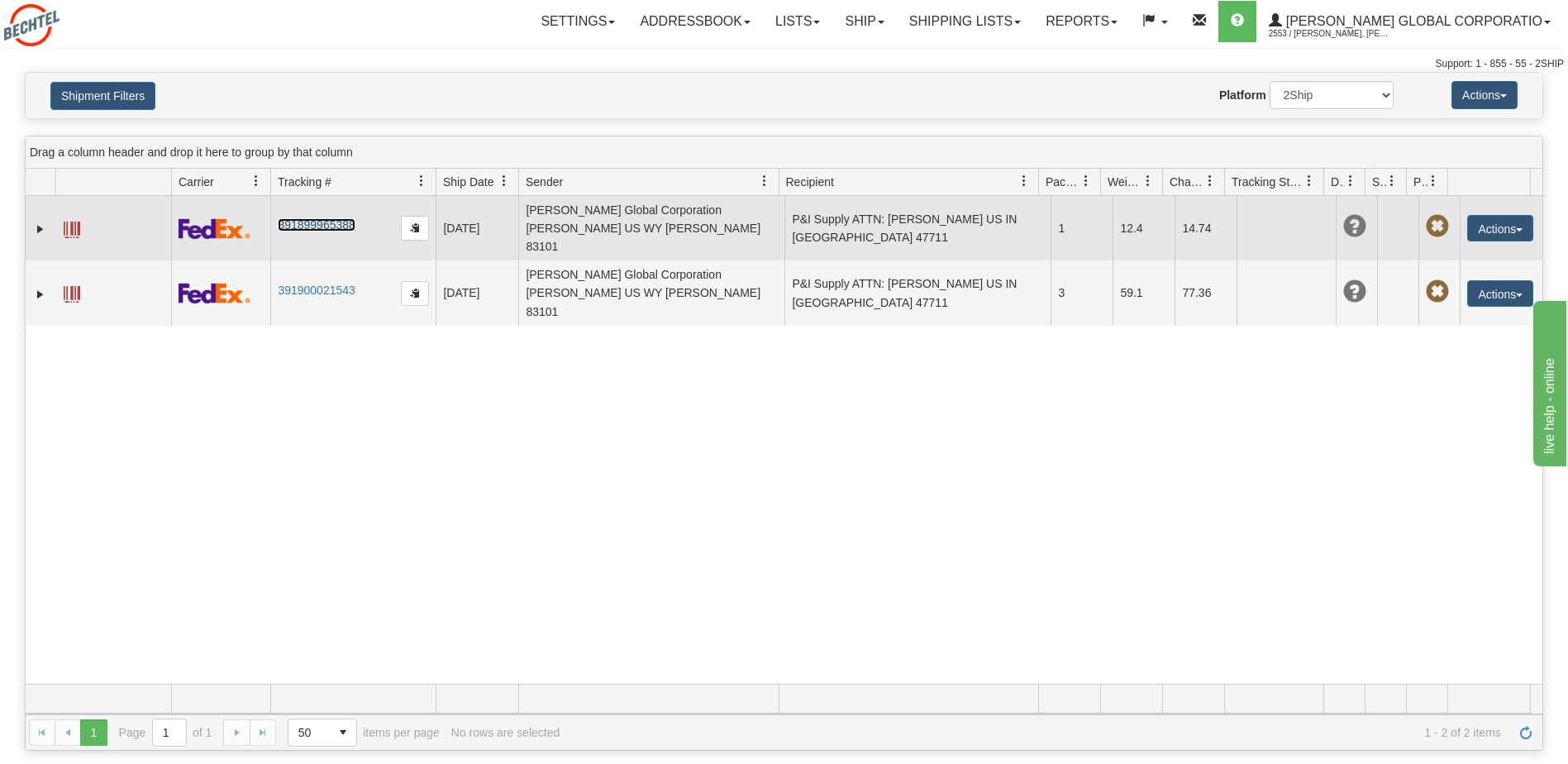
click at [306, 219] on link "391899965388" at bounding box center [315, 225] width 77 height 13
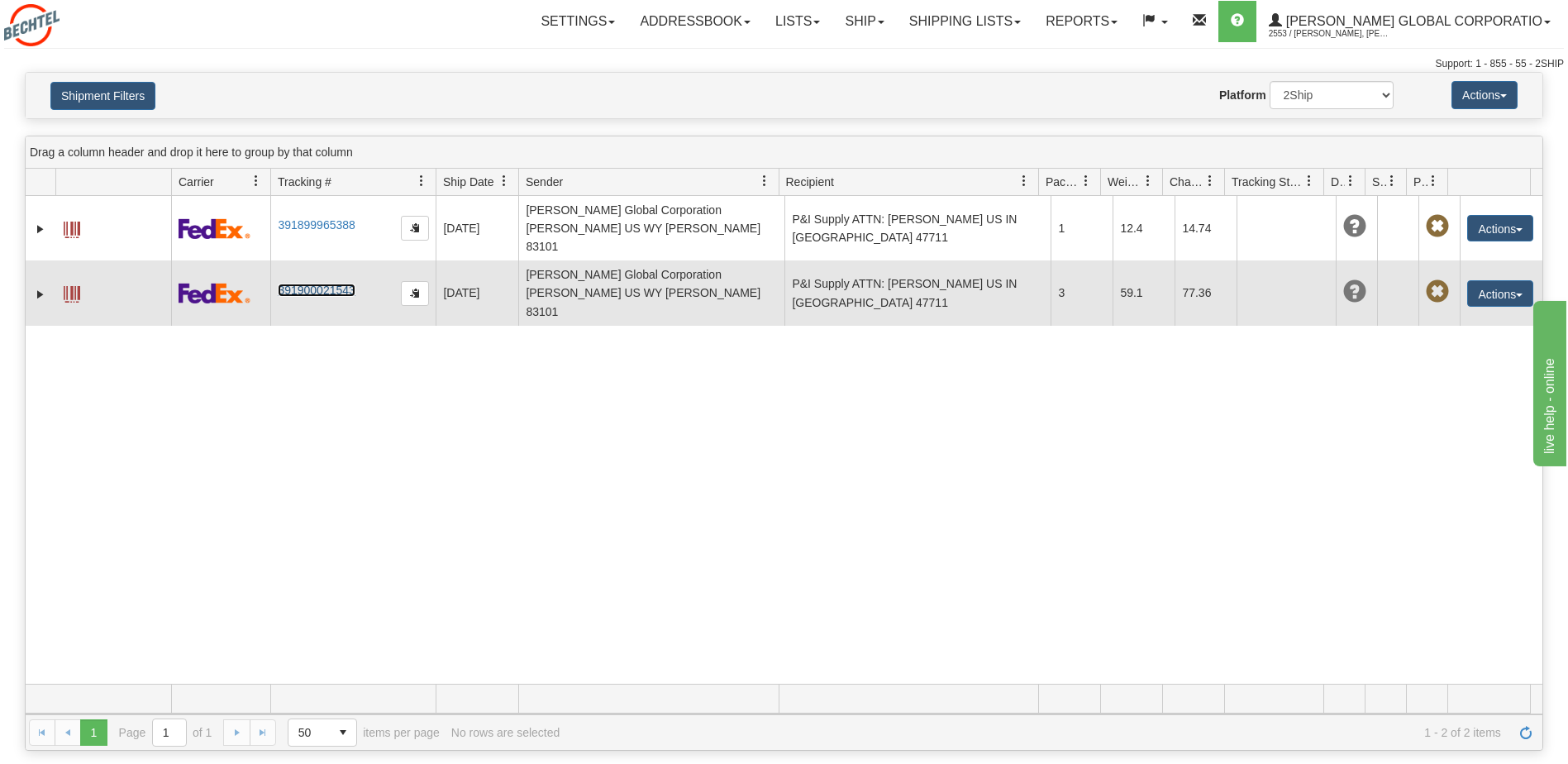
click at [296, 284] on link "391900021543" at bounding box center [315, 290] width 77 height 13
